Goal: Task Accomplishment & Management: Manage account settings

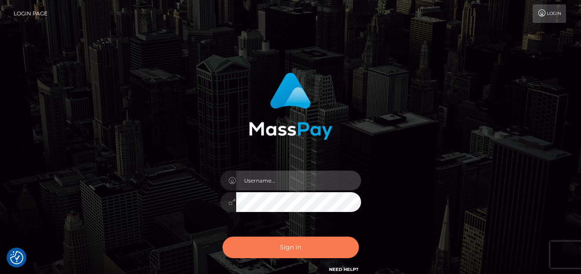
type input "[PERSON_NAME]"
click at [262, 246] on button "Sign in" at bounding box center [291, 248] width 136 height 22
type input "denise"
click at [265, 245] on button "Sign in" at bounding box center [291, 248] width 136 height 22
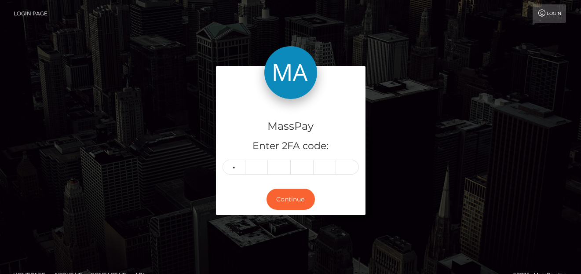
type input "4"
type input "9"
type input "1"
type input "5"
type input "4"
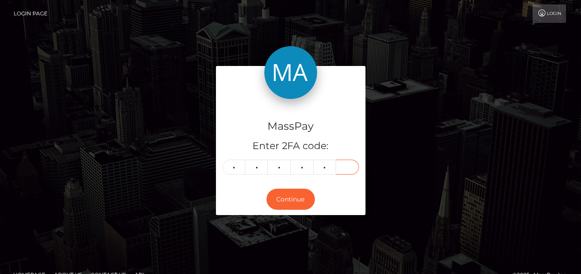
type input "0"
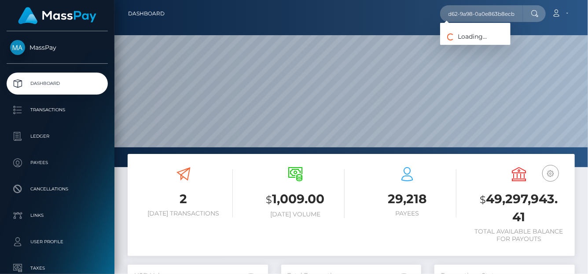
scroll to position [156, 140]
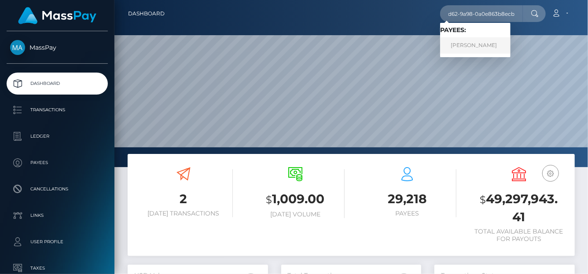
click at [462, 40] on link "HARUNA MUHAMMAD" at bounding box center [475, 45] width 70 height 16
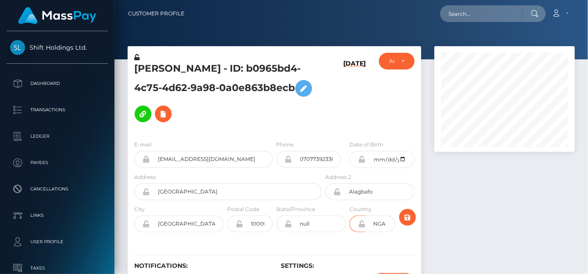
scroll to position [106, 140]
click at [370, 216] on input "NGA" at bounding box center [379, 224] width 29 height 17
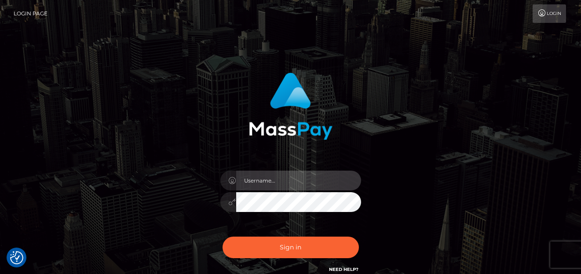
type input "[PERSON_NAME]"
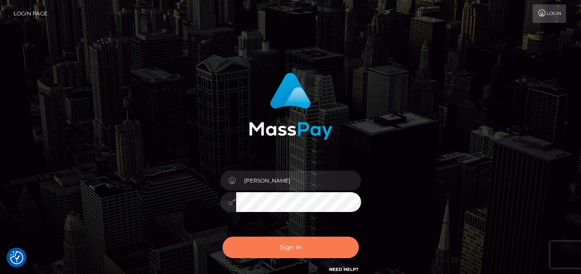
click at [300, 242] on button "Sign in" at bounding box center [291, 248] width 136 height 22
